Goal: Information Seeking & Learning: Compare options

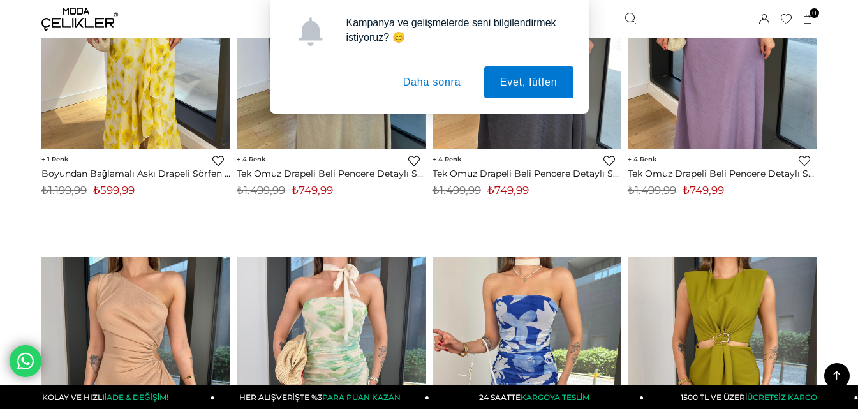
scroll to position [3573, 0]
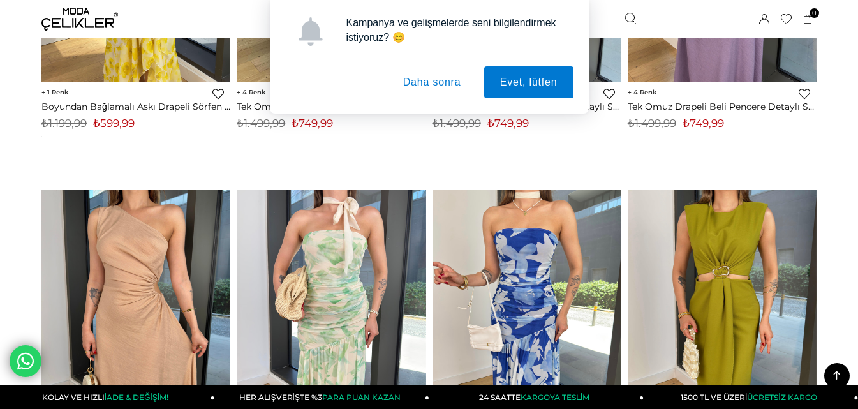
click at [449, 88] on button "Daha sonra" at bounding box center [432, 82] width 90 height 32
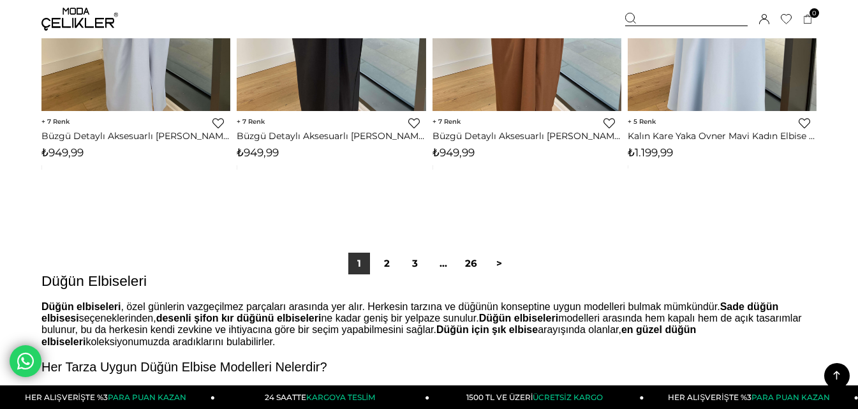
scroll to position [7338, 0]
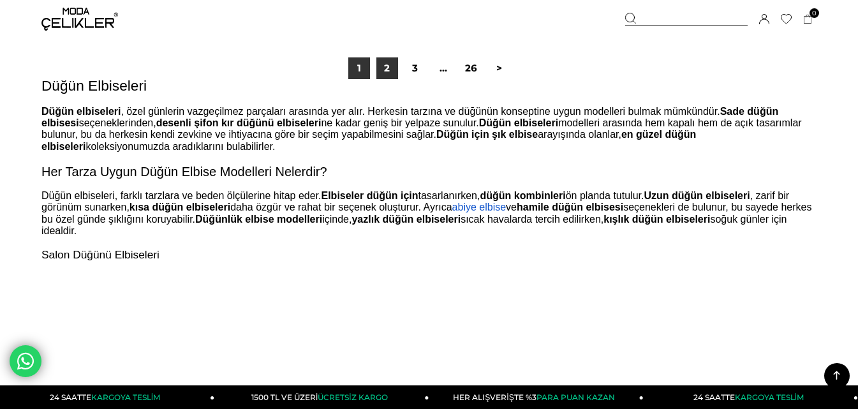
click at [384, 65] on link "2" at bounding box center [387, 68] width 22 height 22
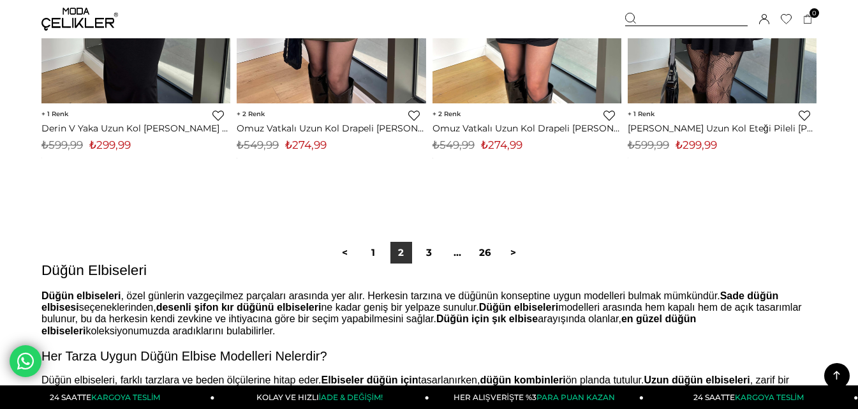
scroll to position [7353, 0]
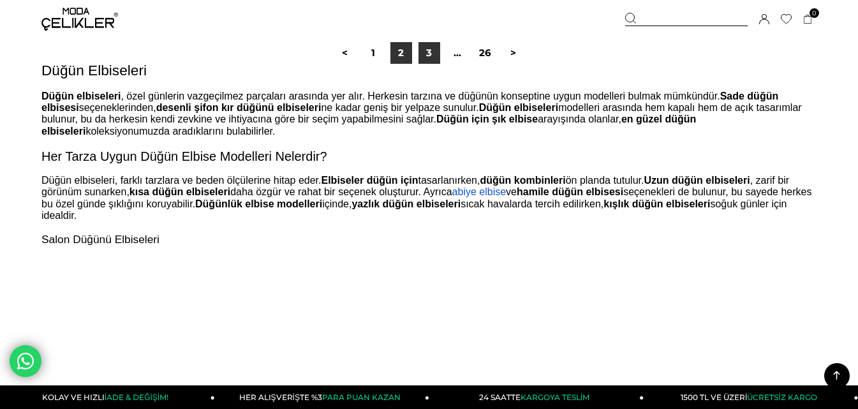
click at [430, 61] on link "3" at bounding box center [430, 53] width 22 height 22
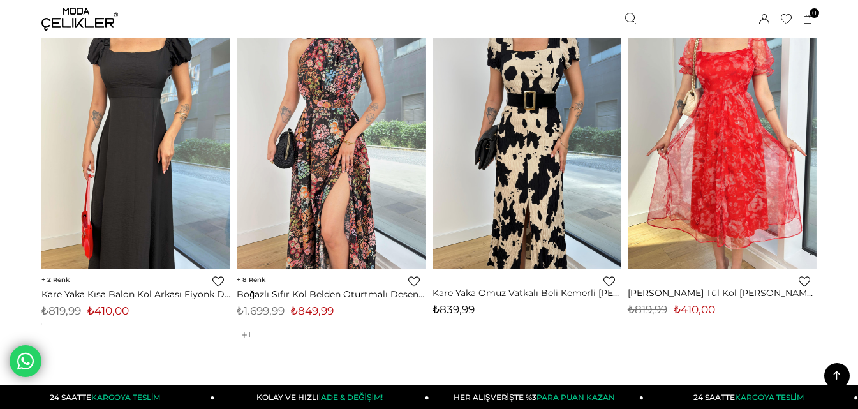
scroll to position [7162, 0]
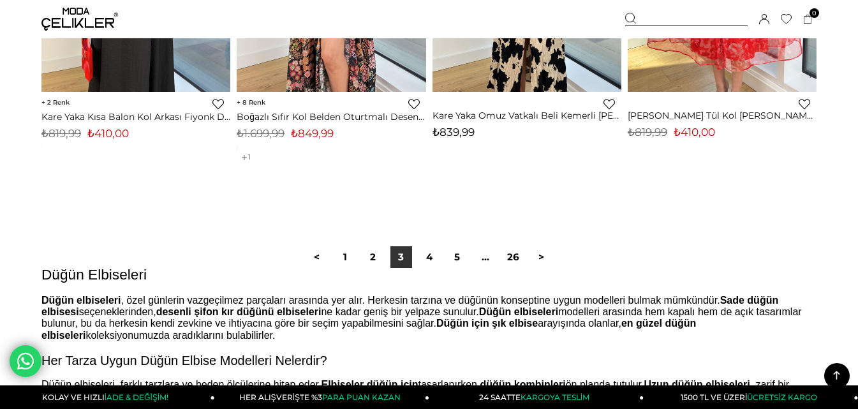
click at [440, 260] on div "< 1 2 3 4 5 ... 26 >" at bounding box center [429, 257] width 253 height 22
click at [425, 260] on link "4" at bounding box center [430, 257] width 22 height 22
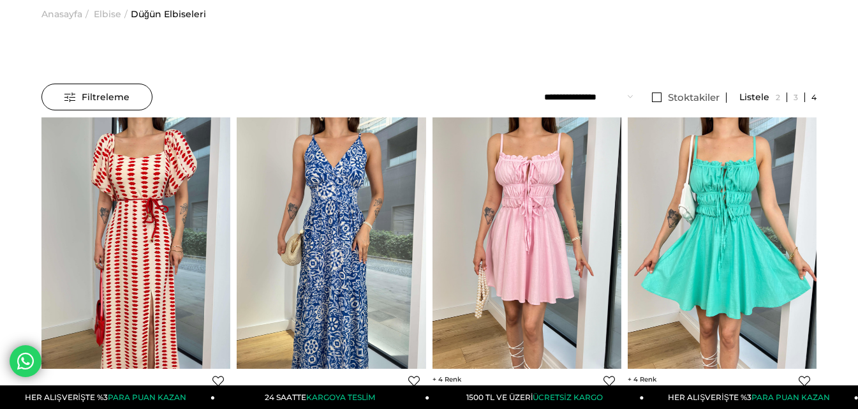
scroll to position [64, 0]
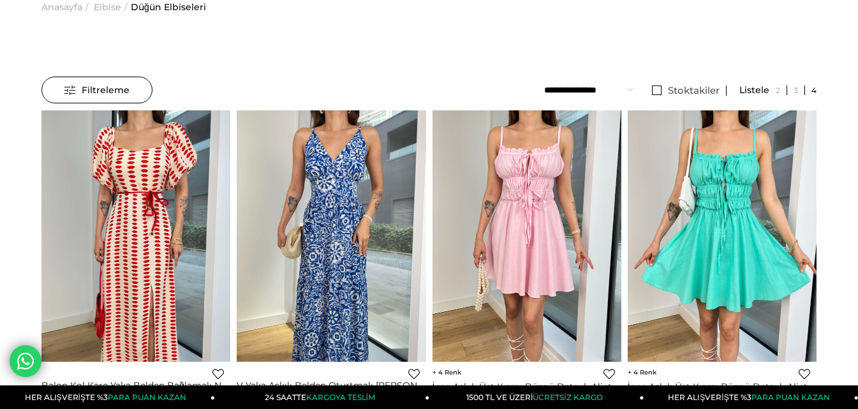
click at [68, 10] on span "Anasayfa" at bounding box center [61, 6] width 41 height 65
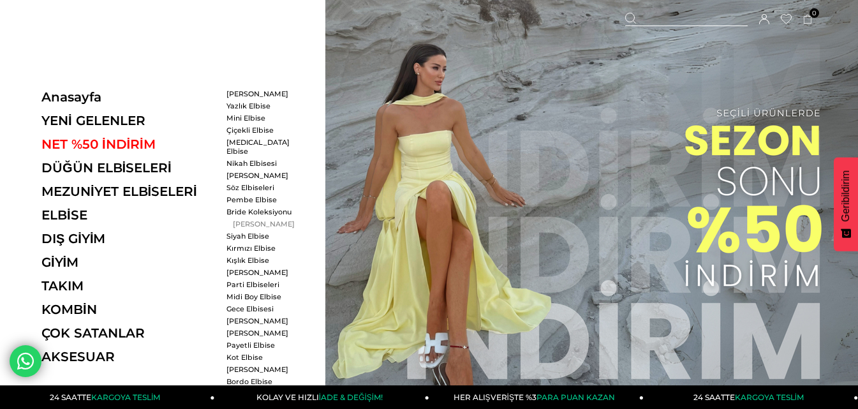
click at [237, 220] on link "[PERSON_NAME]" at bounding box center [263, 224] width 73 height 9
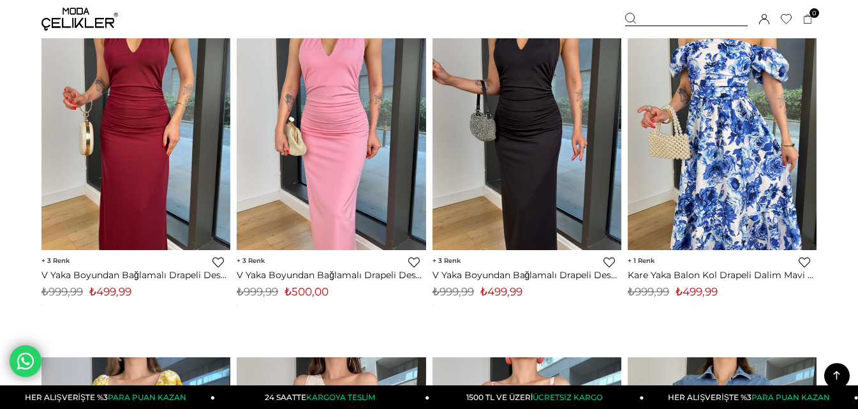
scroll to position [6761, 0]
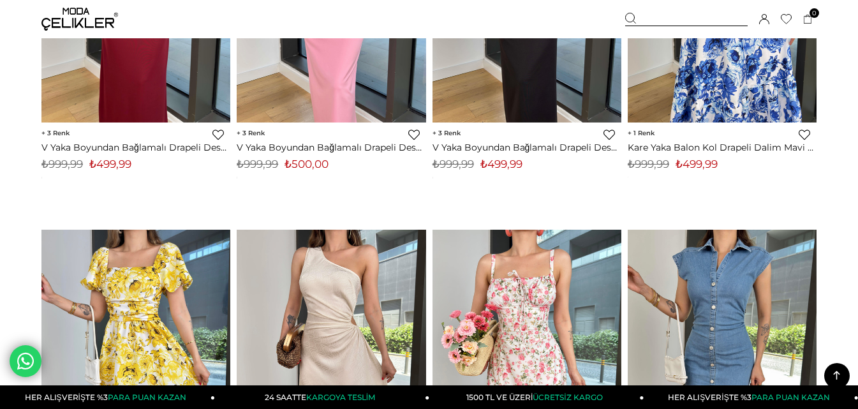
click at [96, 19] on img at bounding box center [79, 19] width 77 height 23
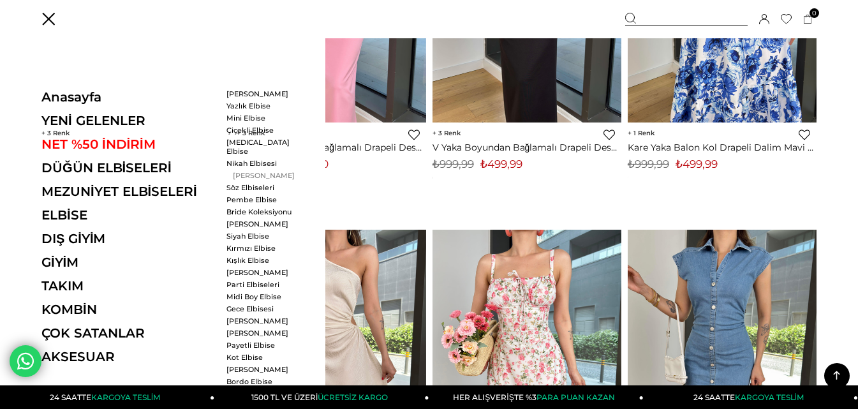
click at [242, 171] on link "[PERSON_NAME]" at bounding box center [263, 175] width 73 height 9
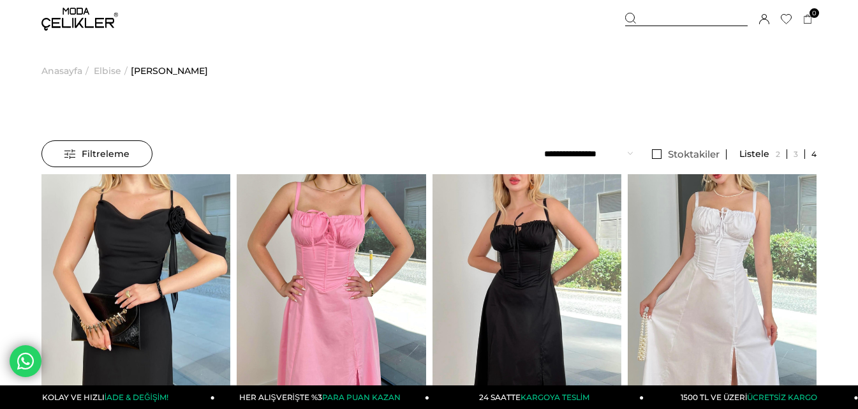
click at [105, 70] on span "Elbise" at bounding box center [107, 70] width 27 height 65
click at [65, 73] on span "Anasayfa" at bounding box center [61, 70] width 41 height 65
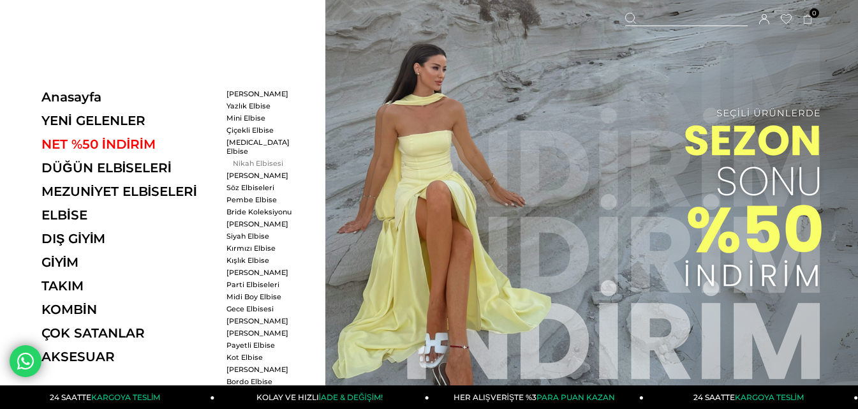
click at [248, 159] on link "Nikah Elbisesi" at bounding box center [263, 163] width 73 height 9
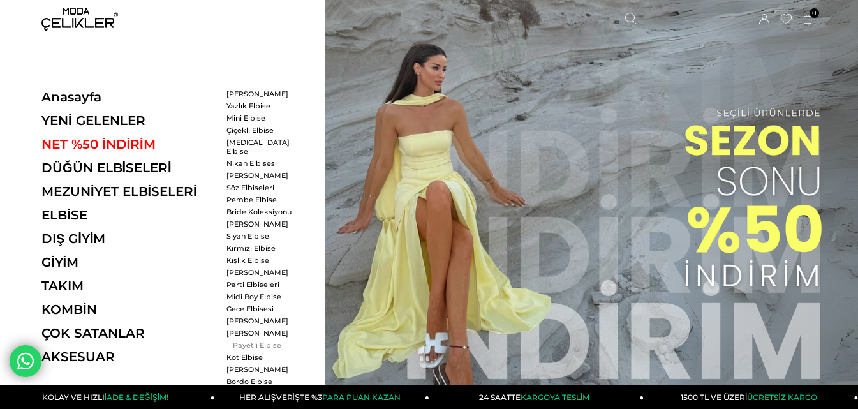
click at [260, 341] on link "Payetli Elbise" at bounding box center [263, 345] width 73 height 9
click at [251, 183] on link "Söz Elbiseleri" at bounding box center [263, 187] width 73 height 9
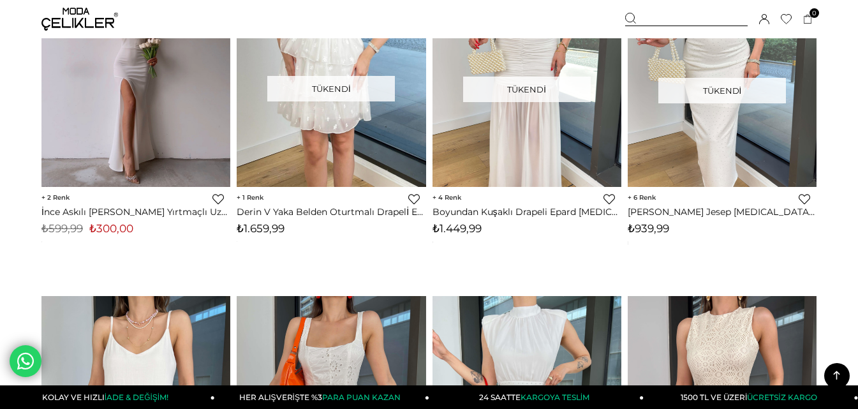
scroll to position [3446, 0]
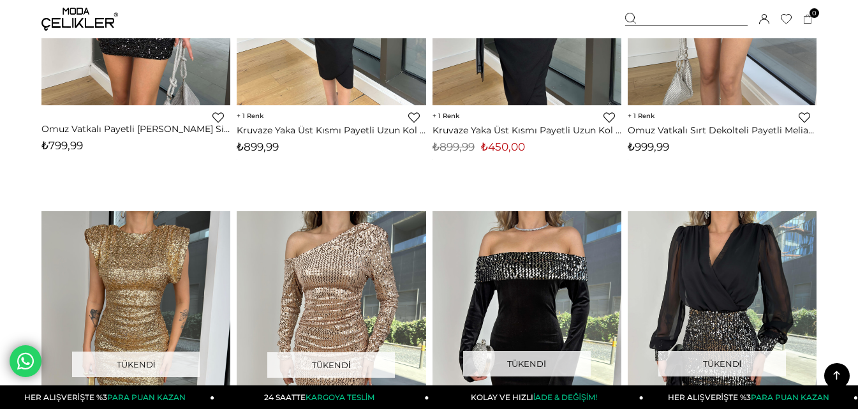
scroll to position [816, 0]
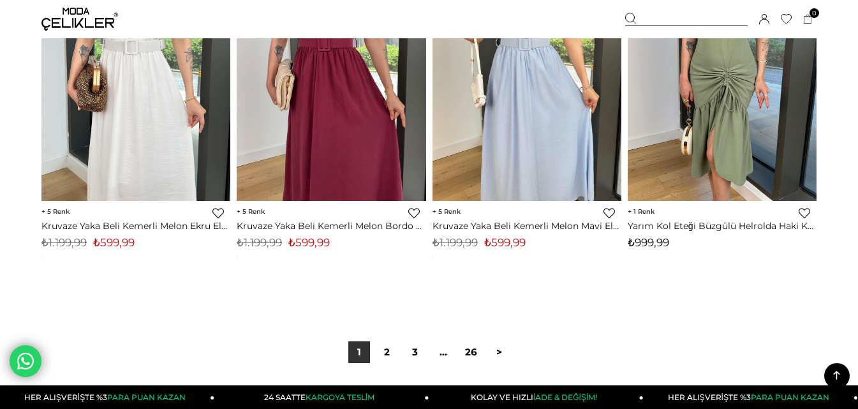
scroll to position [7210, 0]
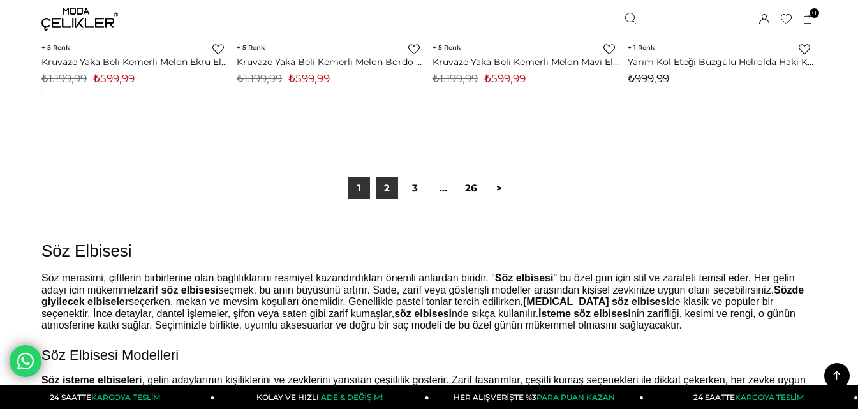
click at [394, 183] on link "2" at bounding box center [387, 188] width 22 height 22
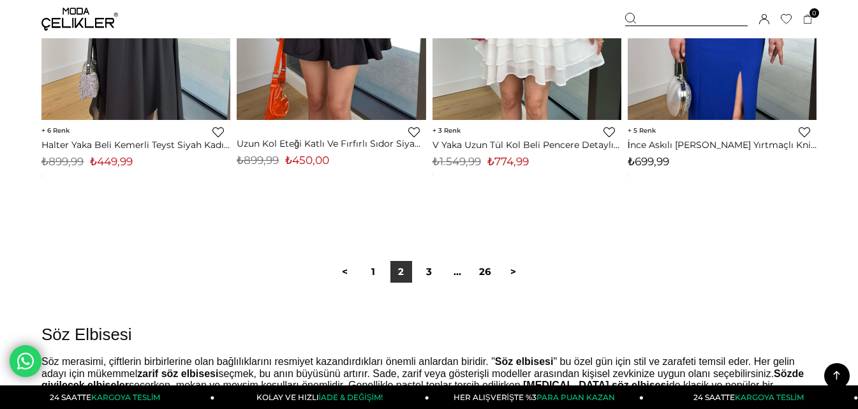
scroll to position [7147, 0]
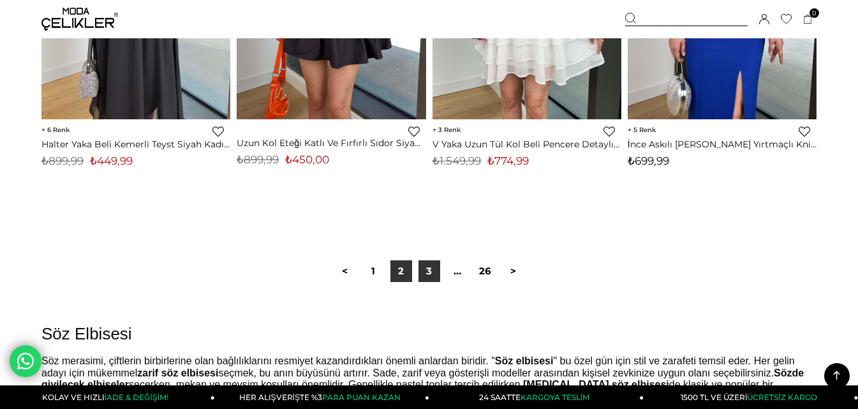
click at [431, 275] on link "3" at bounding box center [430, 271] width 22 height 22
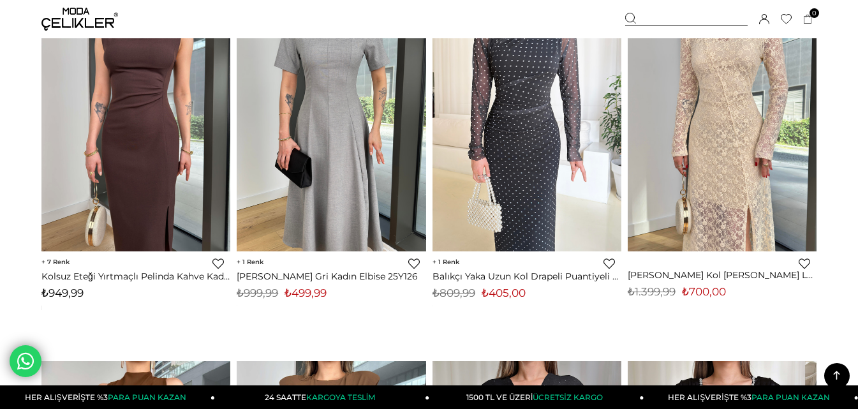
scroll to position [1595, 0]
